Goal: Task Accomplishment & Management: Use online tool/utility

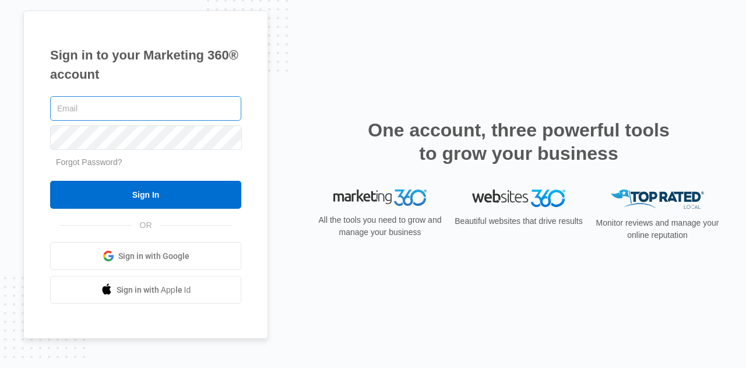
type input "[EMAIL_ADDRESS][DOMAIN_NAME]"
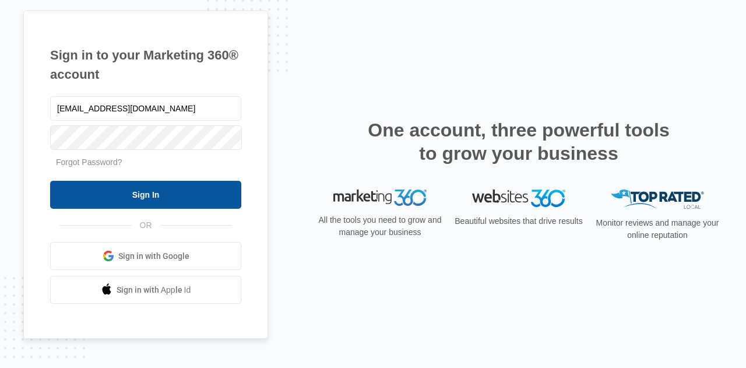
click at [146, 187] on input "Sign In" at bounding box center [145, 195] width 191 height 28
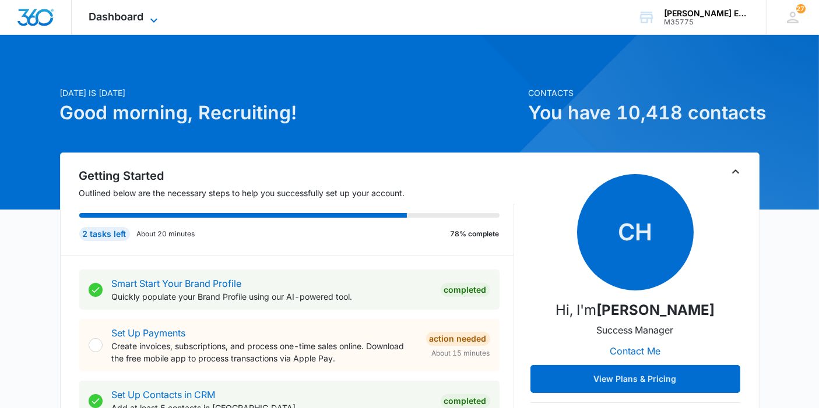
click at [138, 20] on span "Dashboard" at bounding box center [116, 16] width 55 height 12
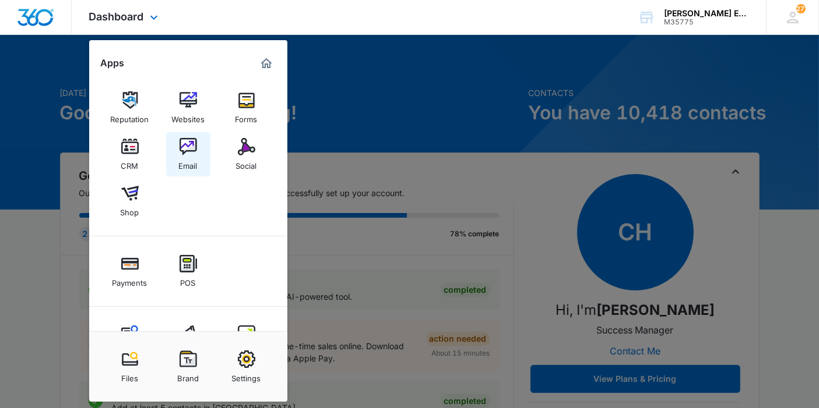
click at [185, 162] on div "Email" at bounding box center [188, 163] width 19 height 15
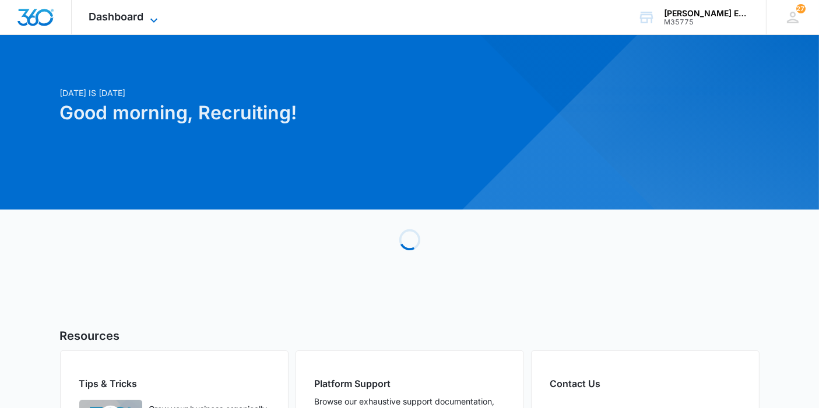
click at [111, 20] on span "Dashboard" at bounding box center [116, 16] width 55 height 12
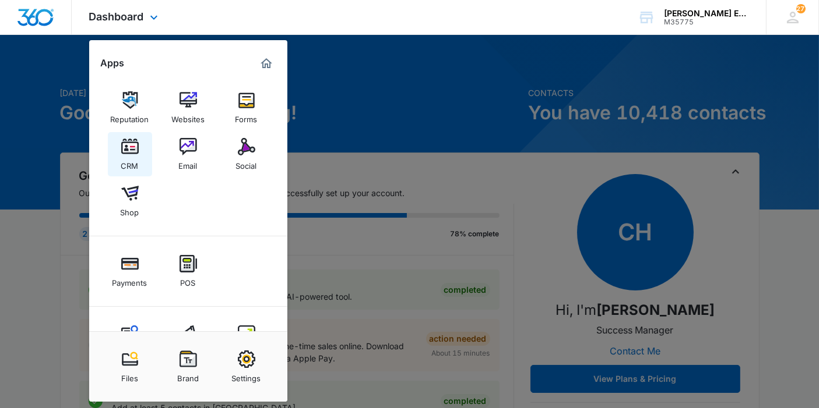
click at [128, 164] on div "CRM" at bounding box center [129, 163] width 17 height 15
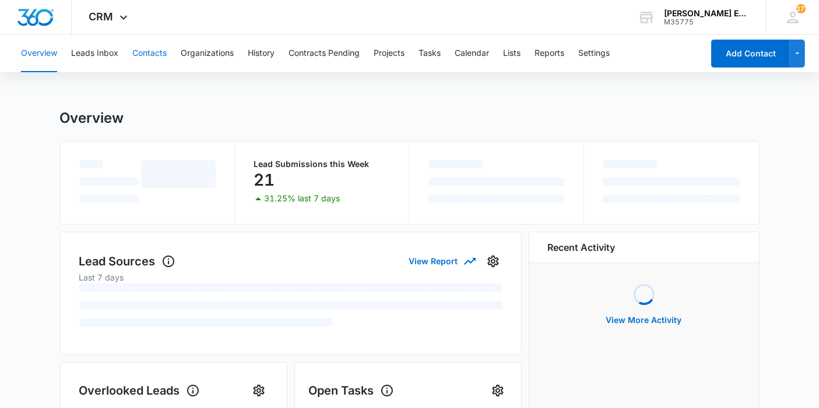
click at [164, 55] on button "Contacts" at bounding box center [149, 53] width 34 height 37
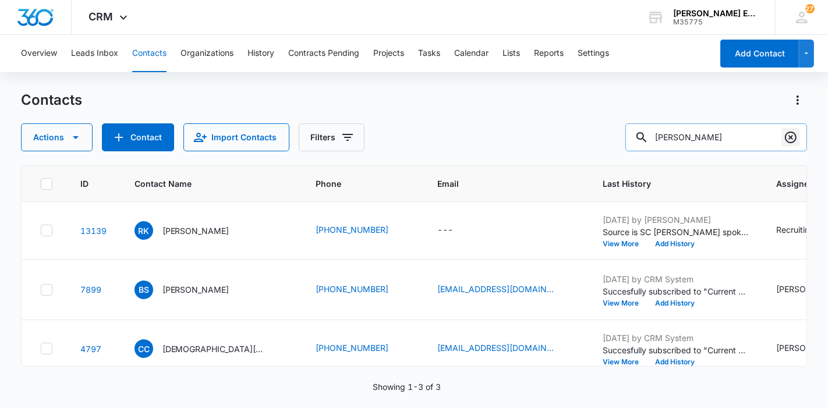
click at [790, 137] on icon "Clear" at bounding box center [791, 138] width 14 height 14
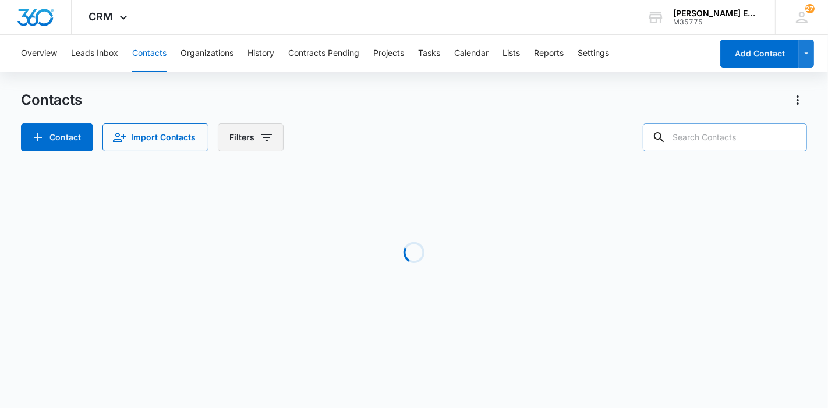
click at [253, 142] on button "Filters" at bounding box center [251, 138] width 66 height 28
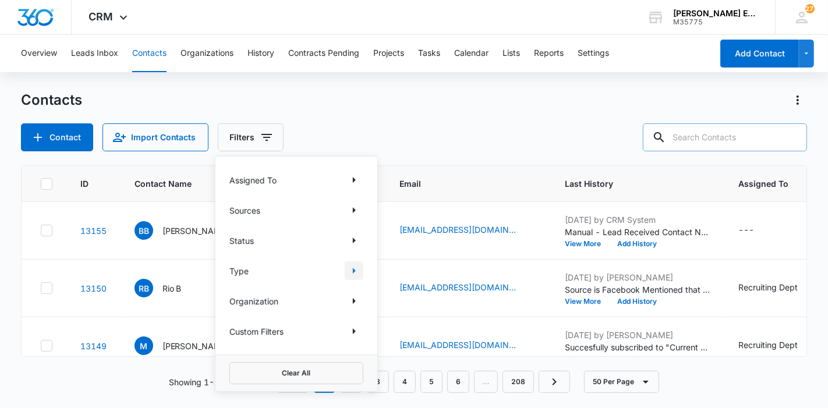
click at [350, 267] on icon "Show Type filters" at bounding box center [354, 271] width 14 height 14
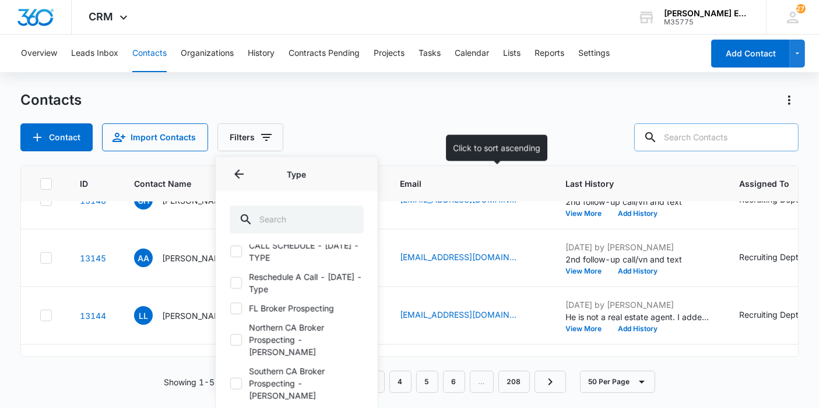
scroll to position [261, 0]
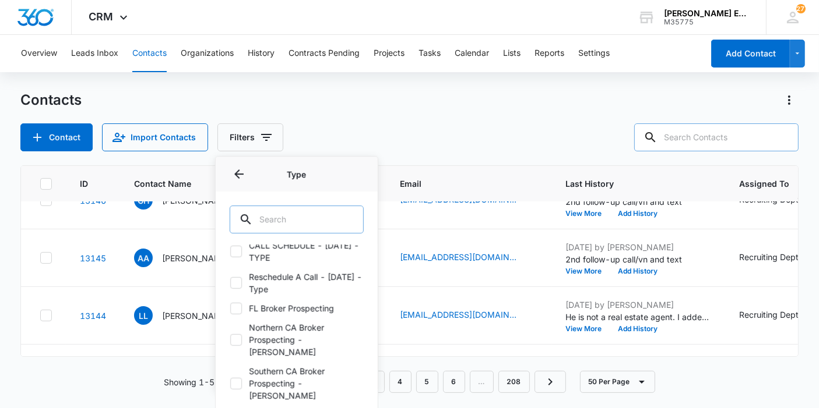
click at [322, 227] on input "text" at bounding box center [297, 220] width 134 height 28
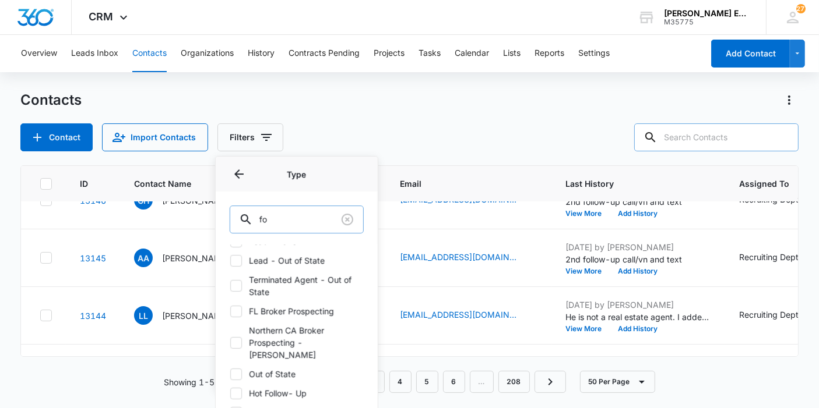
scroll to position [0, 0]
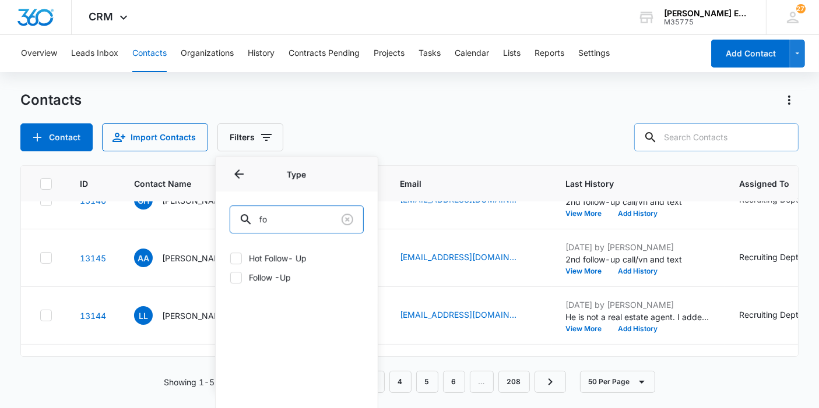
type input "fo"
click at [254, 283] on label "Follow -Up" at bounding box center [297, 277] width 134 height 12
click at [230, 278] on input "Follow -Up" at bounding box center [230, 277] width 1 height 1
checkbox input "true"
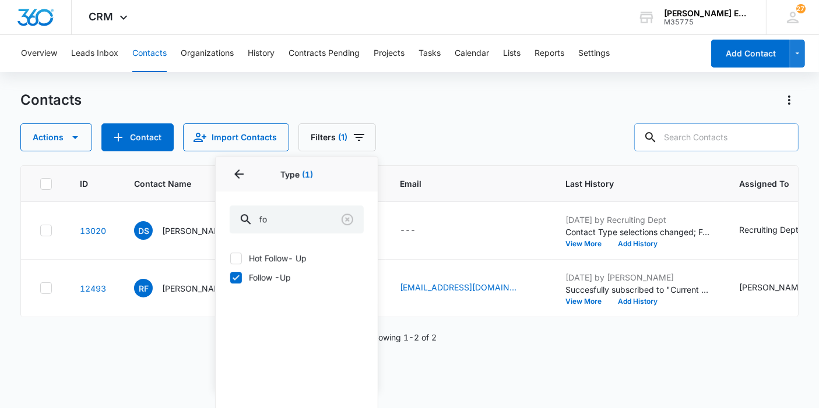
click at [255, 258] on label "Hot Follow- Up" at bounding box center [297, 258] width 134 height 12
click at [230, 258] on input "Hot Follow- Up" at bounding box center [230, 258] width 1 height 1
checkbox input "true"
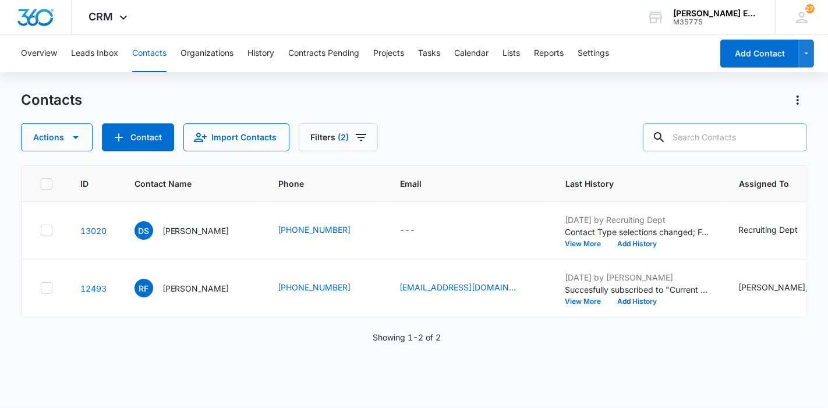
click at [407, 135] on div "Actions Contact Import Contacts Filters (2)" at bounding box center [414, 138] width 787 height 28
click at [331, 144] on button "Filters (2)" at bounding box center [338, 138] width 79 height 28
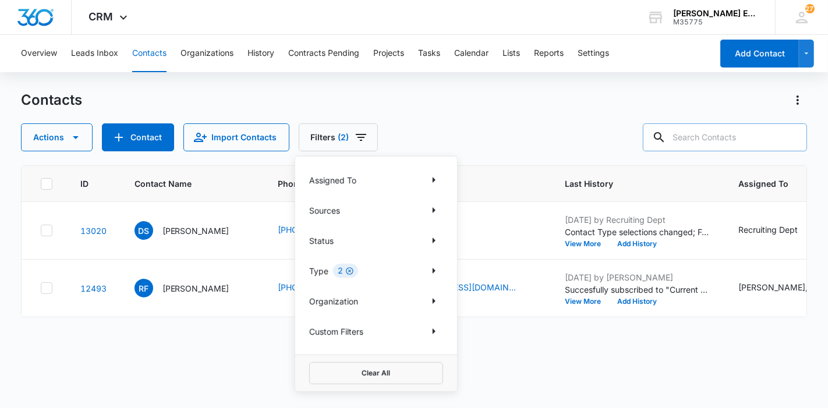
click at [353, 273] on icon "Clear" at bounding box center [349, 271] width 9 height 9
click at [318, 274] on p "Type" at bounding box center [318, 271] width 19 height 12
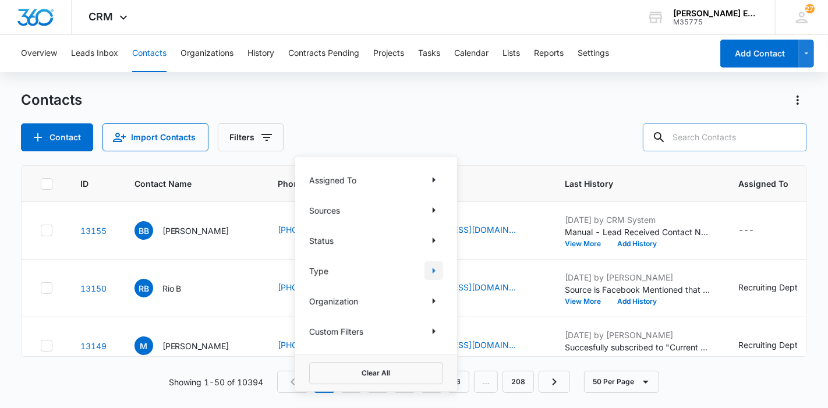
click at [433, 269] on icon "Show Type filters" at bounding box center [434, 271] width 3 height 6
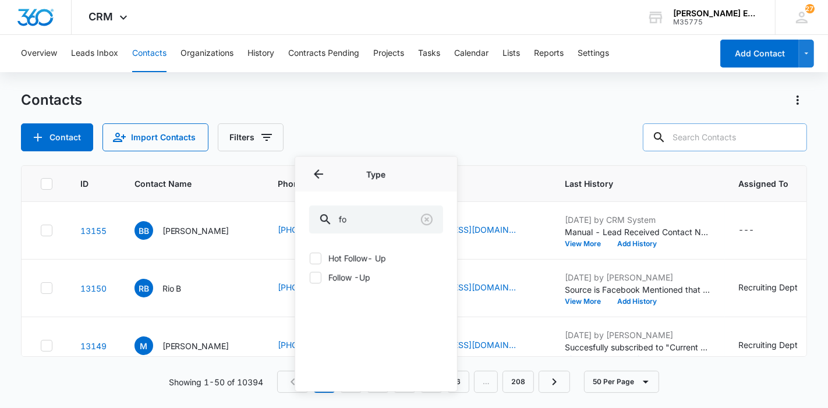
click at [364, 284] on div "Hot Follow- Up Follow -Up" at bounding box center [376, 274] width 162 height 59
click at [365, 278] on label "Follow -Up" at bounding box center [376, 277] width 134 height 12
click at [310, 278] on input "Follow -Up" at bounding box center [309, 277] width 1 height 1
checkbox input "true"
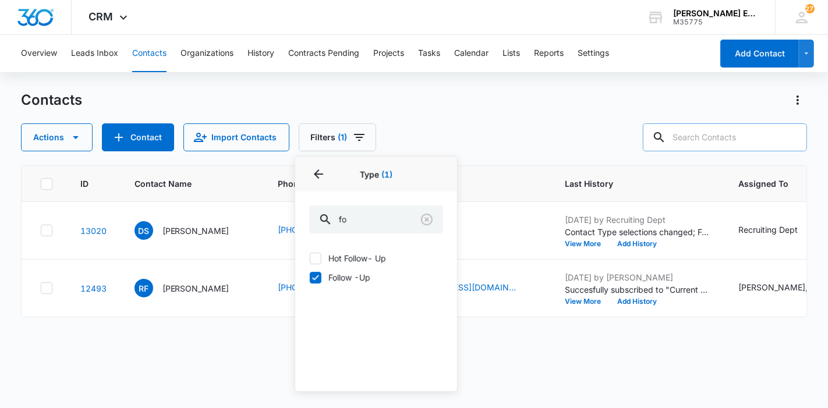
click at [229, 360] on div "ID Contact Name Phone Email Last History Assigned To Contact Type Contact Statu…" at bounding box center [414, 279] width 787 height 228
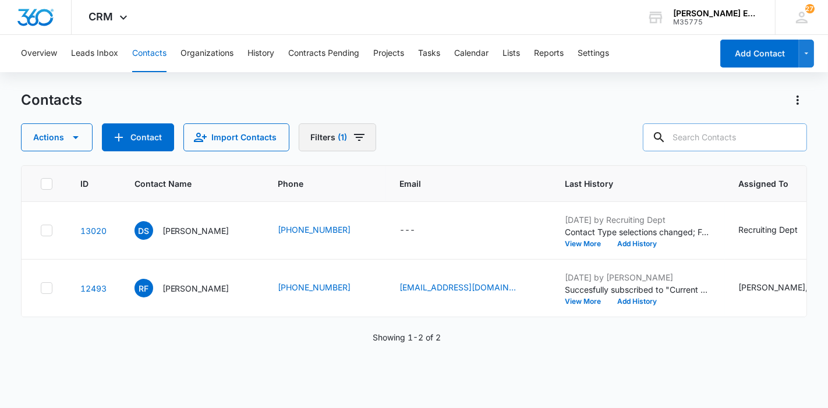
click at [352, 144] on icon "Filters" at bounding box center [359, 138] width 14 height 14
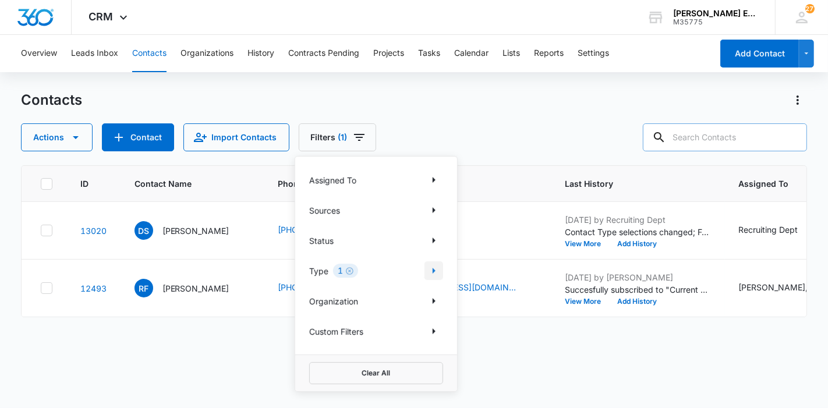
click at [351, 269] on icon "Clear" at bounding box center [350, 271] width 8 height 8
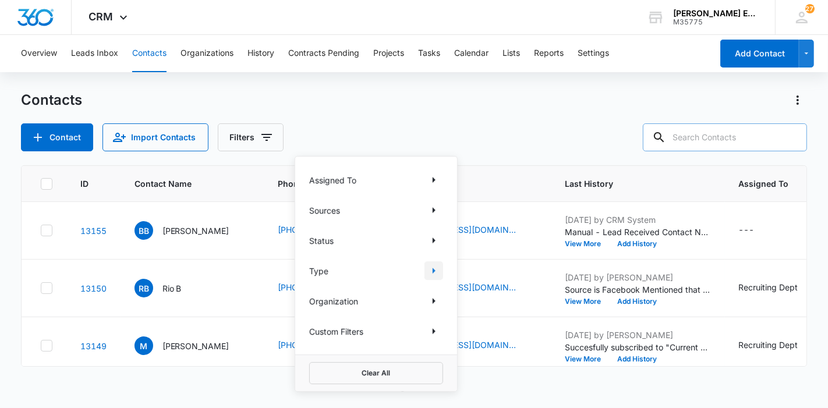
click at [432, 269] on icon "Show Type filters" at bounding box center [434, 271] width 14 height 14
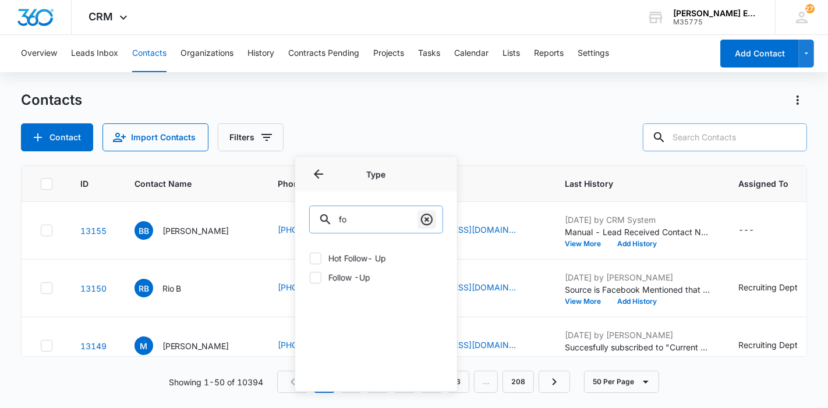
click at [424, 218] on icon "Clear" at bounding box center [427, 220] width 14 height 14
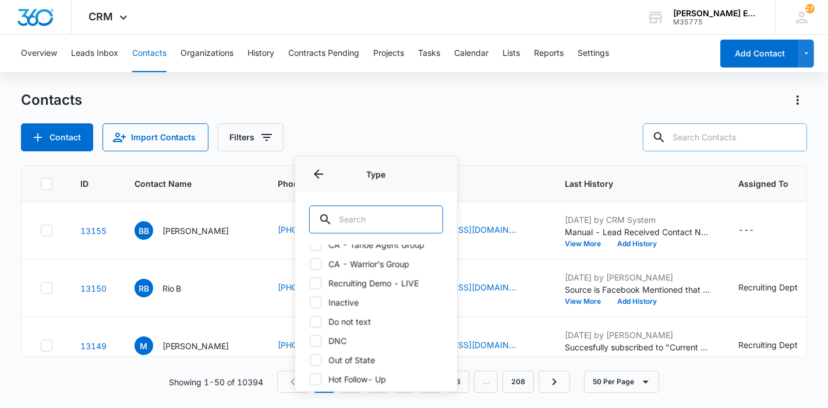
scroll to position [733, 0]
